Goal: Download file/media

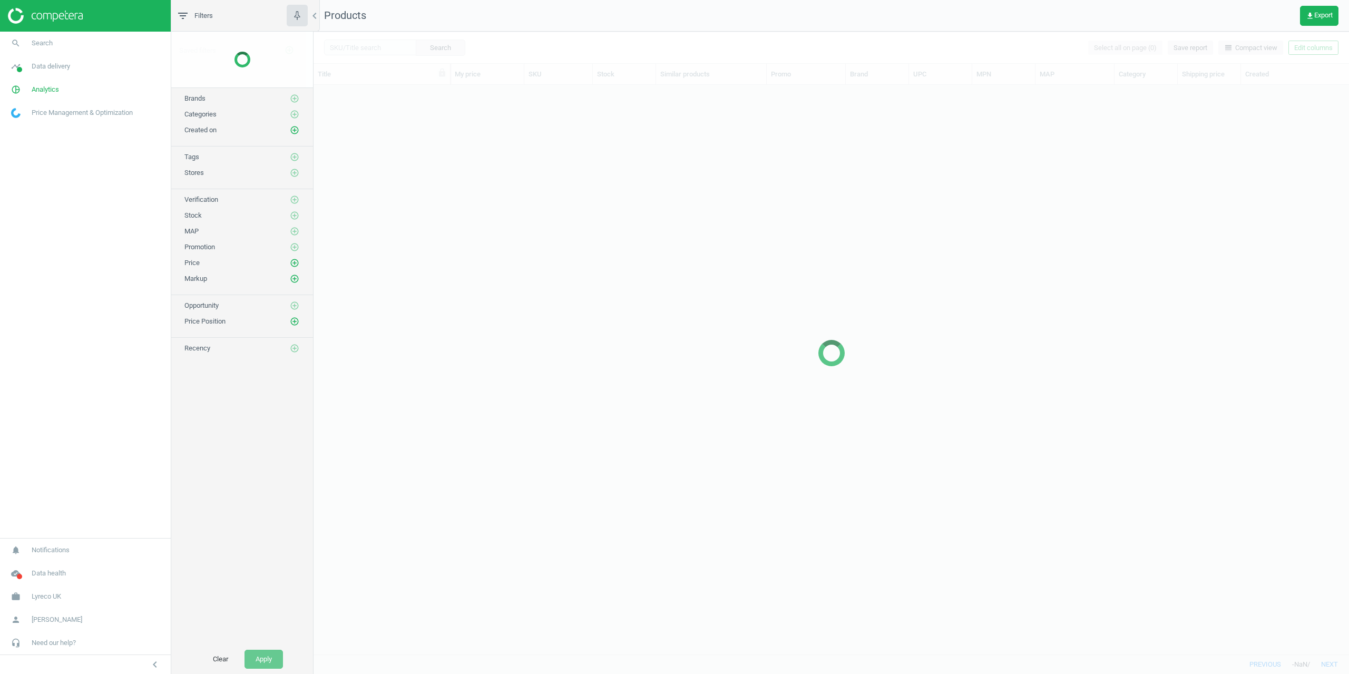
scroll to position [553, 1027]
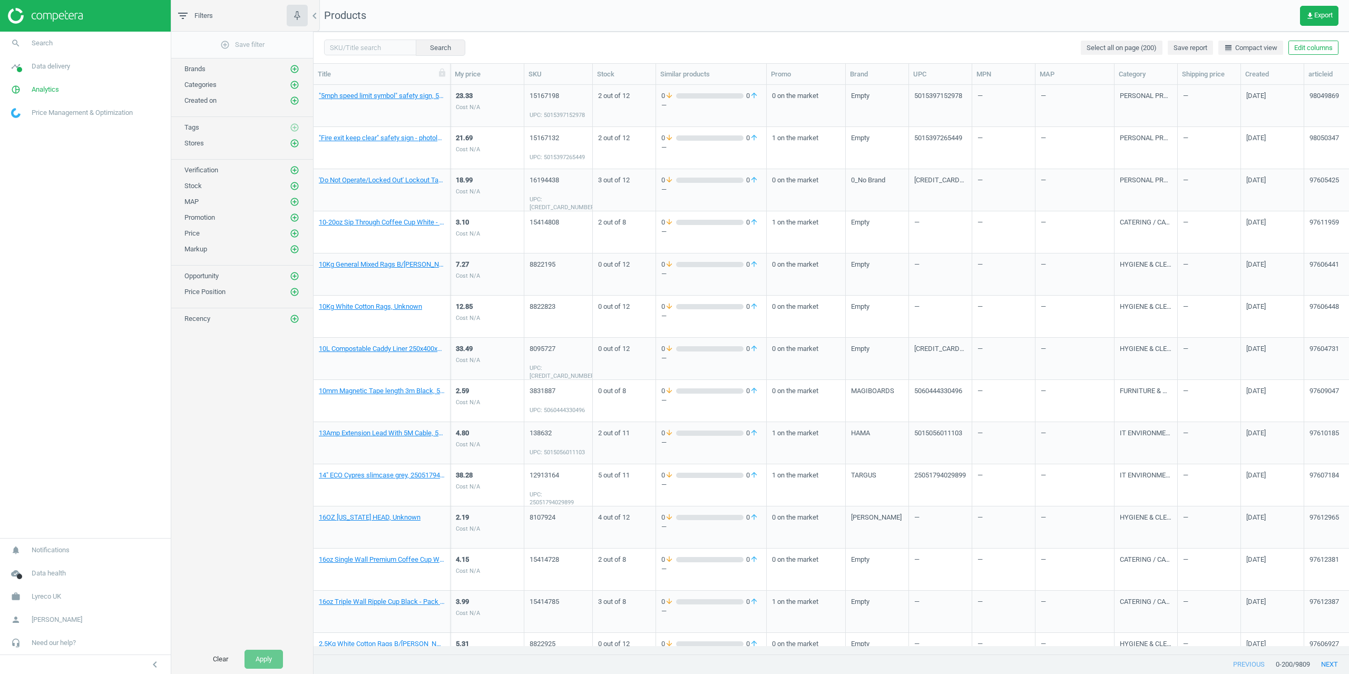
drag, startPoint x: 169, startPoint y: 406, endPoint x: 201, endPoint y: 398, distance: 33.7
click at [169, 406] on nav "search Search timeline Data delivery Overview Matches dashboard Matches Rematch…" at bounding box center [85, 285] width 171 height 506
click at [1311, 16] on icon "get_app" at bounding box center [1309, 16] width 8 height 8
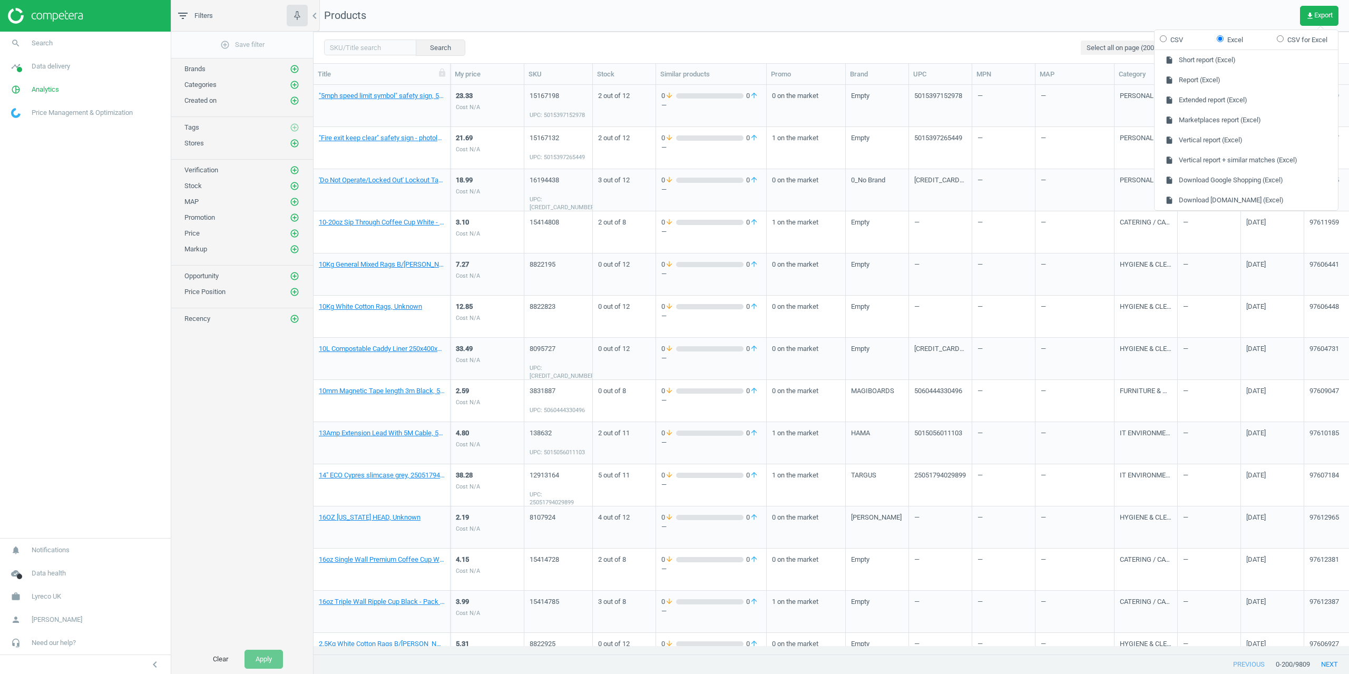
click at [1166, 40] on input "CSV" at bounding box center [1163, 38] width 7 height 7
radio input "true"
click at [1200, 106] on button "insert_drive_file Extended report (CSV)" at bounding box center [1245, 100] width 183 height 20
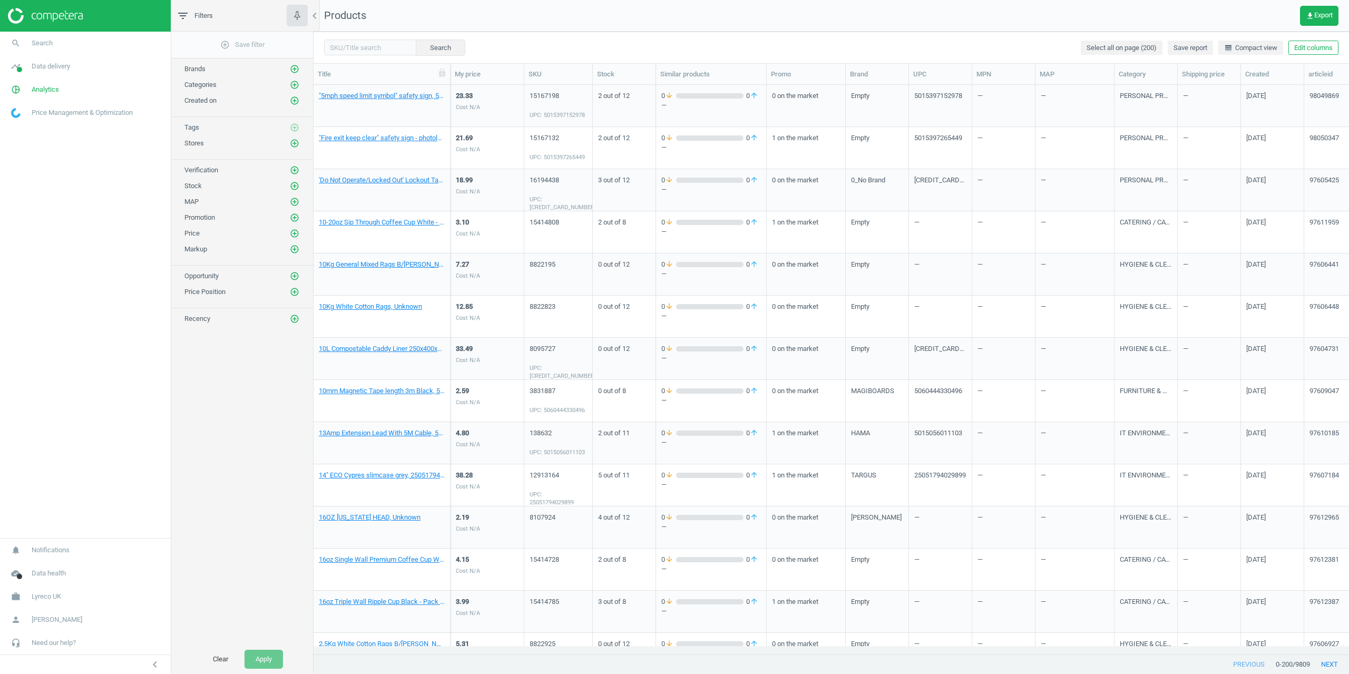
click at [225, 519] on div "add_circle_outline Save filter Brands add_circle_outline Categories add_circle_…" at bounding box center [242, 338] width 142 height 613
drag, startPoint x: 1311, startPoint y: 19, endPoint x: 1288, endPoint y: 19, distance: 23.2
click at [1311, 19] on icon "get_app" at bounding box center [1309, 16] width 8 height 8
drag, startPoint x: 903, startPoint y: 22, endPoint x: 745, endPoint y: 108, distance: 180.3
click at [903, 22] on nav "Products get_app Export" at bounding box center [830, 16] width 1035 height 32
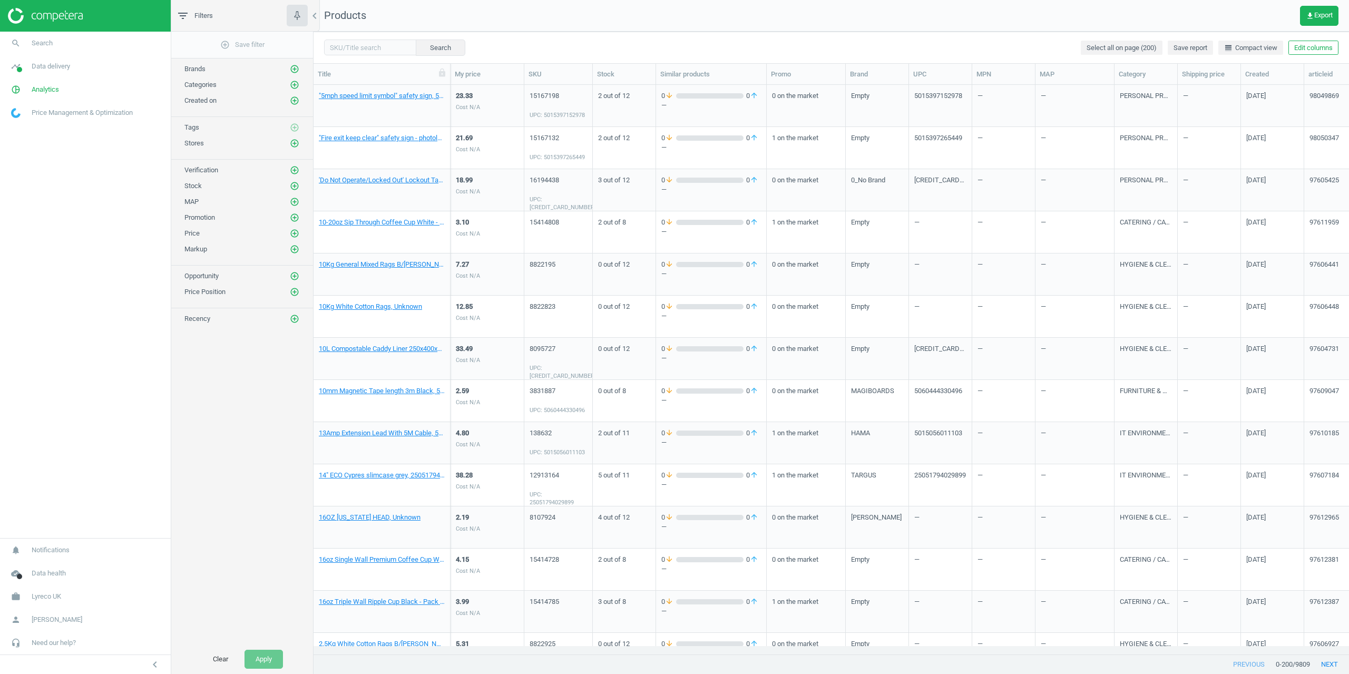
click at [124, 391] on nav "search Search timeline Data delivery Overview Matches dashboard Matches Rematch…" at bounding box center [85, 285] width 171 height 506
